Goal: Information Seeking & Learning: Learn about a topic

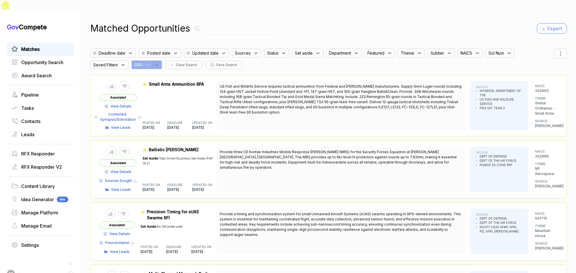
drag, startPoint x: 39, startPoint y: 39, endPoint x: 69, endPoint y: 41, distance: 29.9
click at [39, 46] on span "Matches" at bounding box center [30, 49] width 18 height 7
click at [147, 60] on div "ORG" at bounding box center [142, 64] width 22 height 9
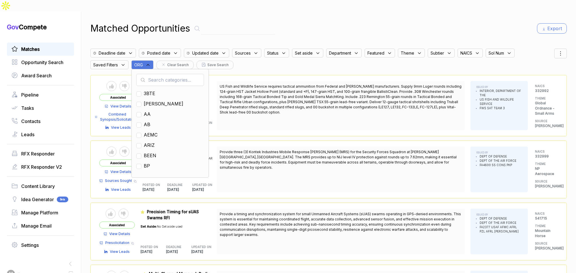
click at [155, 74] on input "text" at bounding box center [170, 80] width 68 height 12
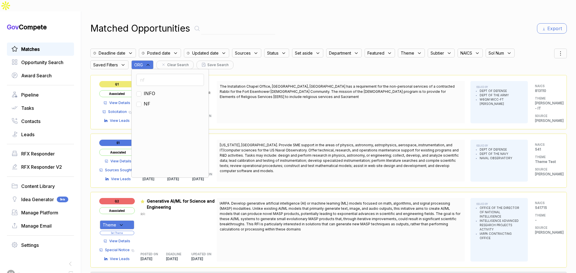
type input "nf"
click at [150, 100] on span "NF" at bounding box center [147, 103] width 7 height 7
checkbox input "true"
drag, startPoint x: 319, startPoint y: 15, endPoint x: 382, endPoint y: 20, distance: 62.7
click at [335, 22] on div "Matched Opportunities Export" at bounding box center [328, 29] width 477 height 14
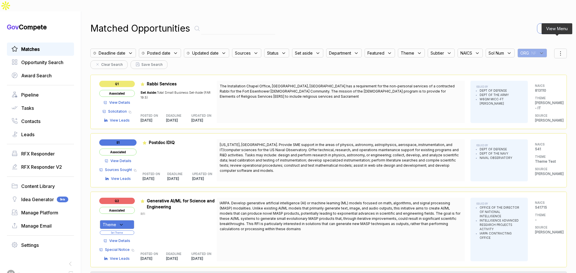
drag, startPoint x: 562, startPoint y: 40, endPoint x: 556, endPoint y: 46, distance: 8.7
click at [561, 48] on div at bounding box center [560, 53] width 13 height 10
click at [537, 74] on span "Sorting" at bounding box center [540, 77] width 13 height 6
click at [531, 82] on div at bounding box center [533, 83] width 9 height 3
checkbox input "true"
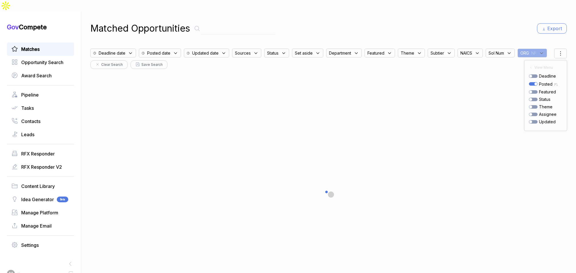
click at [454, 22] on div "Matched Opportunities Export" at bounding box center [328, 29] width 477 height 14
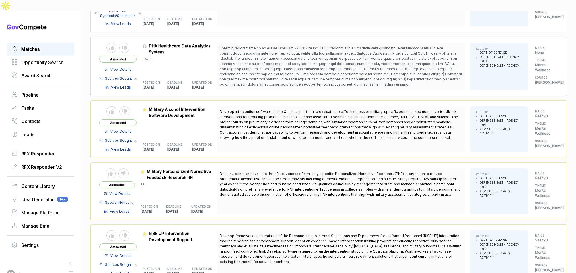
scroll to position [379, 0]
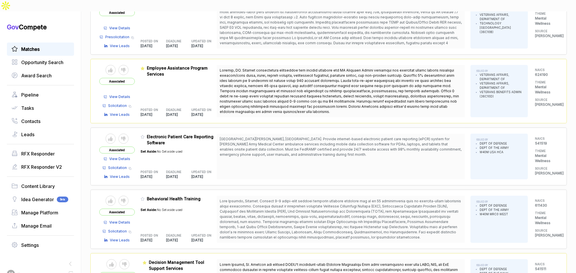
scroll to position [672, 0]
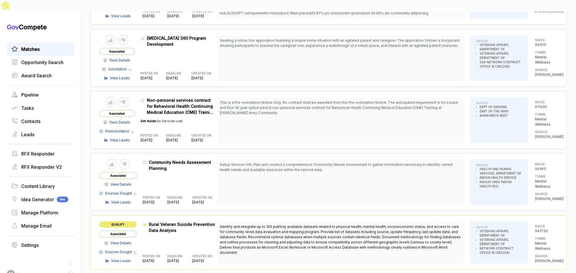
scroll to position [1071, 0]
click at [116, 239] on span "View Details" at bounding box center [120, 241] width 21 height 5
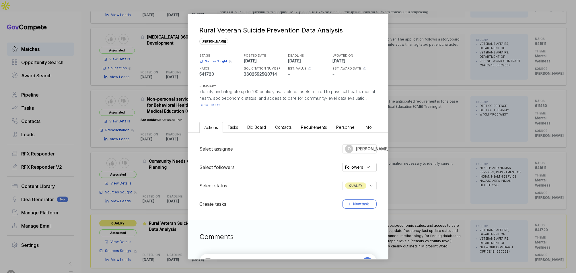
click at [260, 128] on span "Bid Board" at bounding box center [256, 127] width 19 height 5
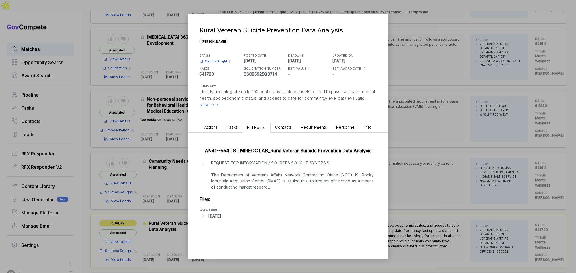
click at [419, 165] on div "Rural Veteran Suicide Prevention Data Analysis [PERSON_NAME] STAGE Sources Soug…" at bounding box center [288, 136] width 576 height 273
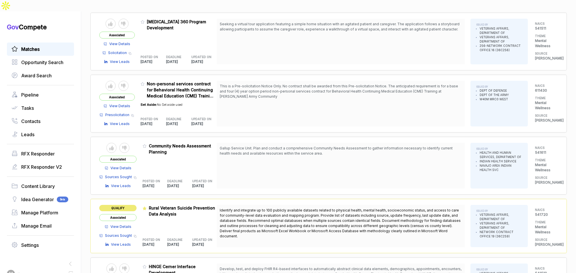
scroll to position [1085, 0]
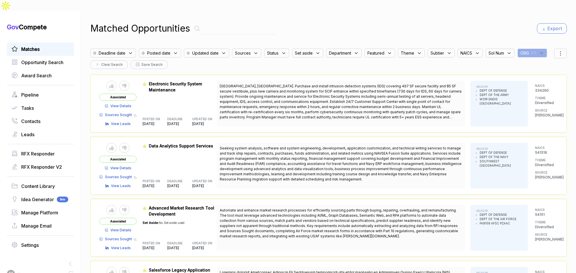
scroll to position [2, 0]
